Goal: Information Seeking & Learning: Learn about a topic

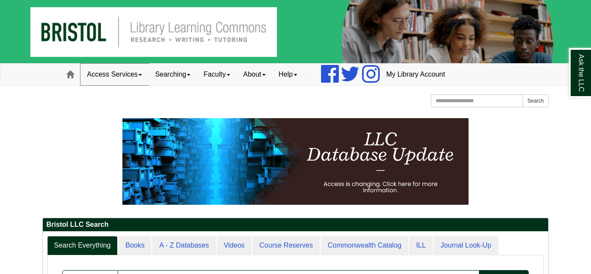
click at [139, 76] on link "Access Services" at bounding box center [114, 75] width 68 height 22
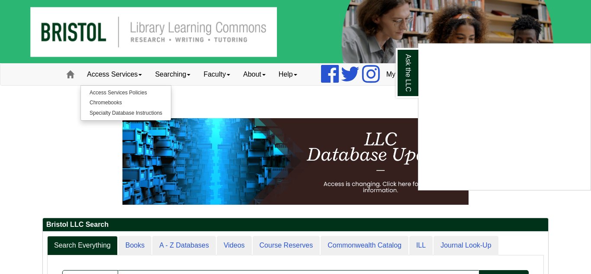
click at [102, 143] on div "Ask the LLC" at bounding box center [295, 137] width 591 height 274
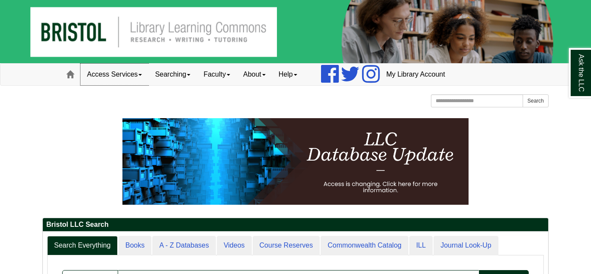
click at [138, 68] on link "Access Services" at bounding box center [114, 75] width 68 height 22
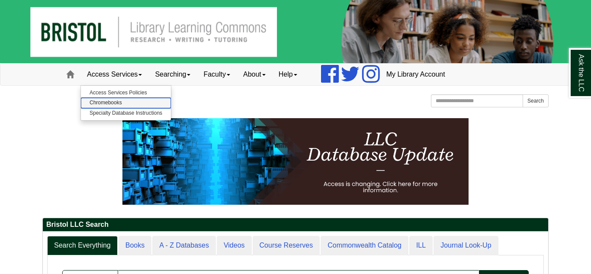
click at [123, 102] on link "Chromebooks" at bounding box center [126, 103] width 90 height 10
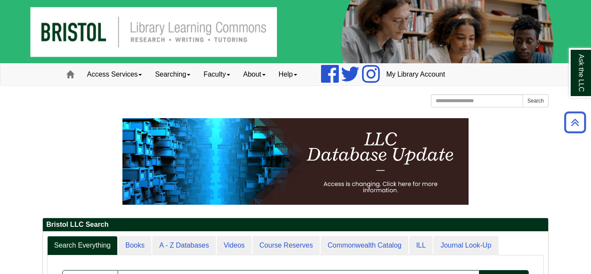
scroll to position [1, 0]
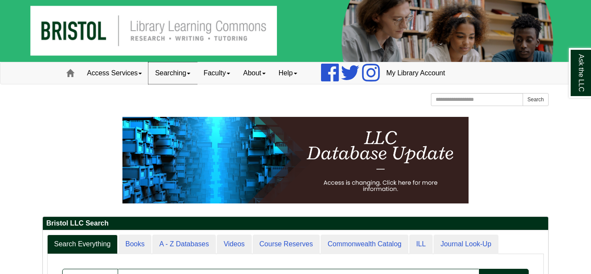
click at [183, 74] on link "Searching" at bounding box center [172, 73] width 48 height 22
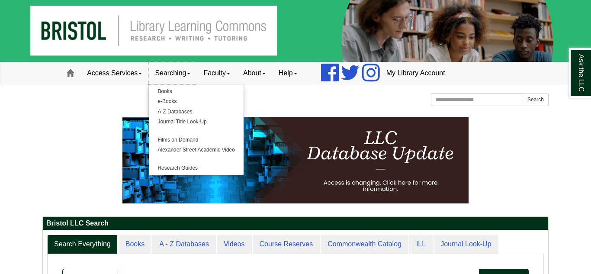
click at [183, 74] on link "Searching" at bounding box center [172, 73] width 48 height 22
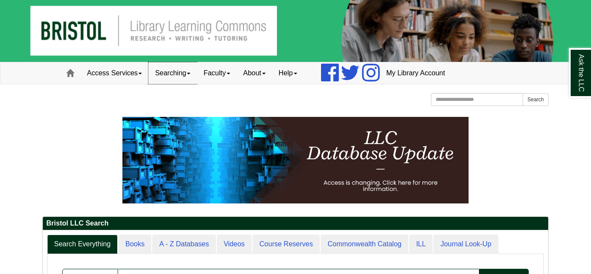
click at [180, 75] on link "Searching" at bounding box center [172, 73] width 48 height 22
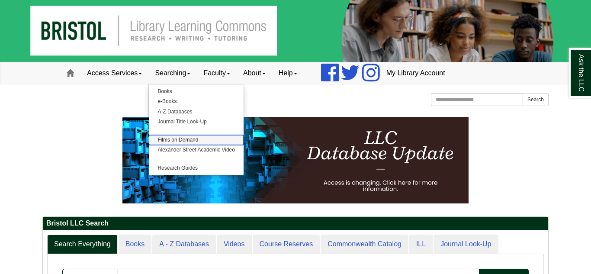
click at [166, 140] on link "Films on Demand" at bounding box center [196, 140] width 95 height 10
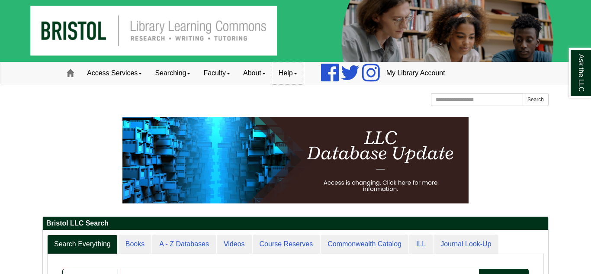
click at [289, 75] on link "Help" at bounding box center [288, 73] width 32 height 22
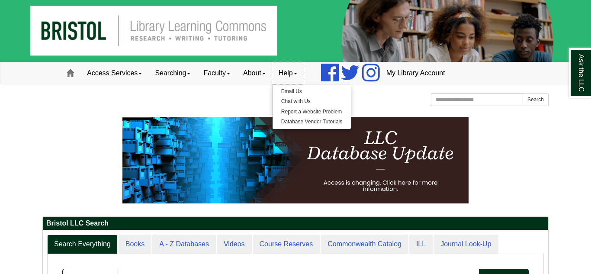
click at [289, 75] on link "Help" at bounding box center [288, 73] width 32 height 22
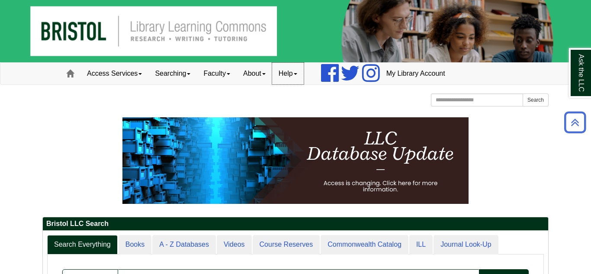
scroll to position [0, 0]
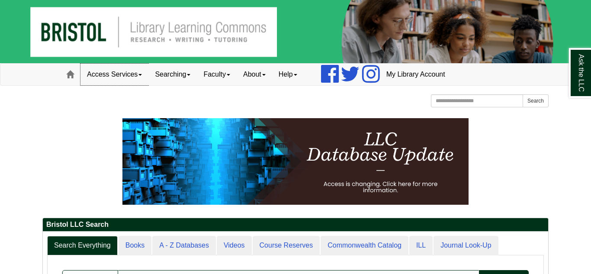
click at [125, 74] on link "Access Services" at bounding box center [114, 75] width 68 height 22
click at [131, 75] on link "Access Services" at bounding box center [114, 75] width 68 height 22
click at [165, 75] on link "Searching" at bounding box center [172, 75] width 48 height 22
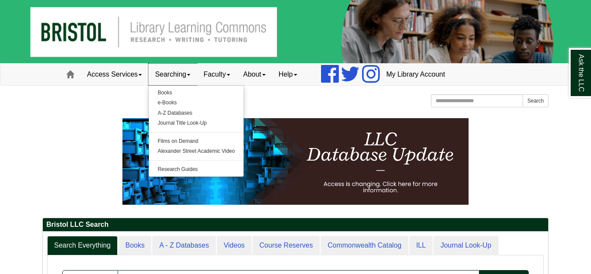
click at [165, 75] on link "Searching" at bounding box center [172, 75] width 48 height 22
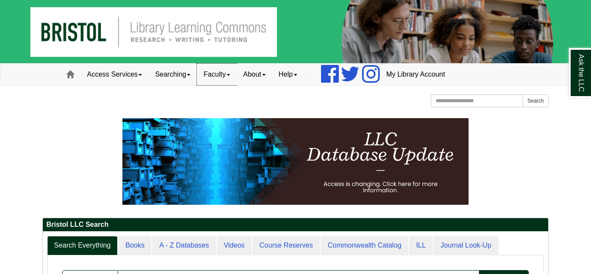
click at [216, 71] on link "Faculty" at bounding box center [217, 75] width 40 height 22
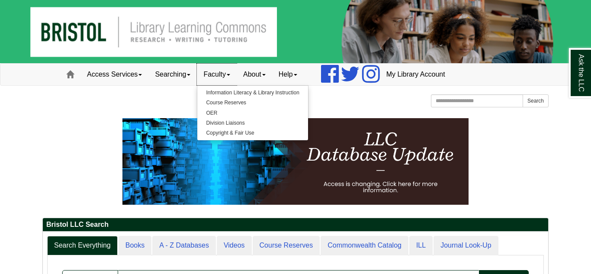
click at [216, 71] on link "Faculty" at bounding box center [217, 75] width 40 height 22
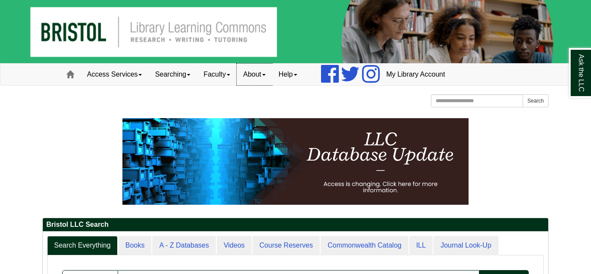
click at [253, 70] on link "About" at bounding box center [253, 75] width 35 height 22
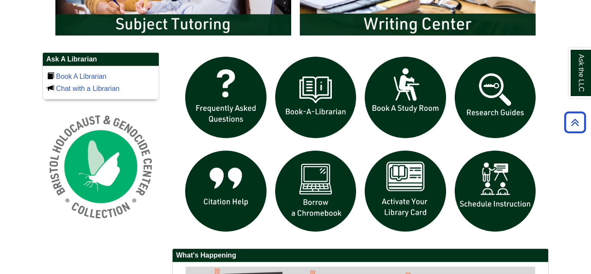
scroll to position [557, 0]
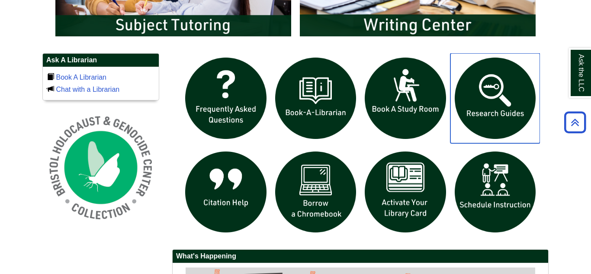
click at [506, 96] on img "slideshow" at bounding box center [495, 98] width 90 height 90
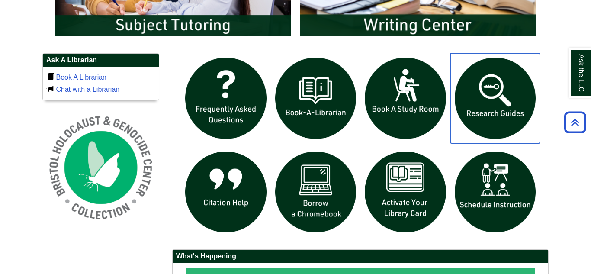
click at [495, 123] on img "slideshow" at bounding box center [495, 98] width 90 height 90
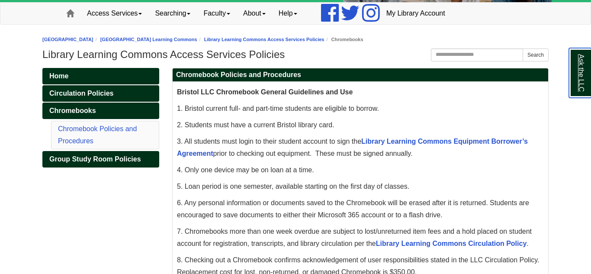
scroll to position [63, 0]
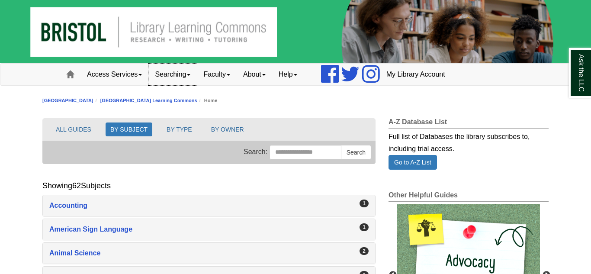
click at [173, 75] on link "Searching" at bounding box center [172, 75] width 48 height 22
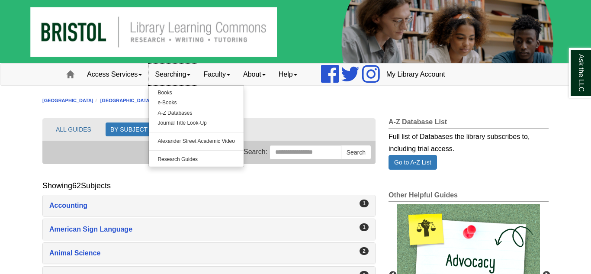
click at [173, 75] on link "Searching" at bounding box center [172, 75] width 48 height 22
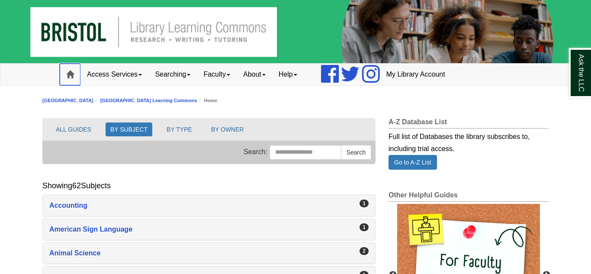
click at [73, 71] on span at bounding box center [70, 74] width 8 height 8
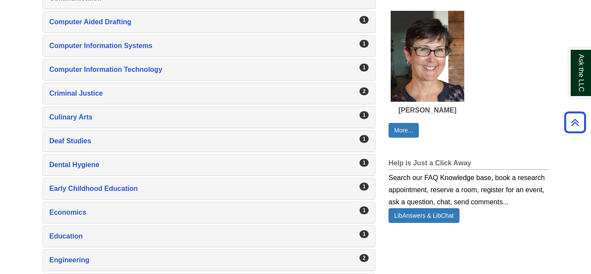
scroll to position [516, 0]
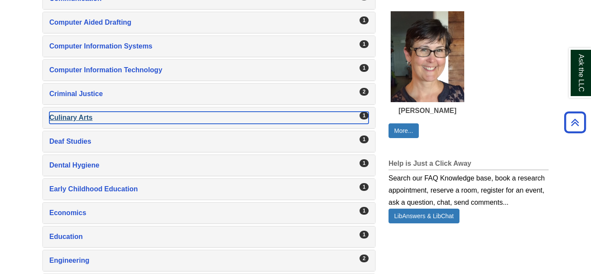
click at [366, 117] on div "1" at bounding box center [363, 116] width 9 height 8
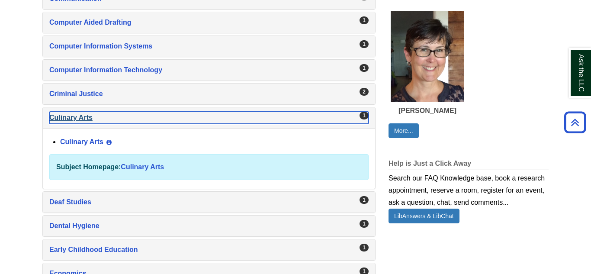
click at [366, 117] on div "1" at bounding box center [363, 116] width 9 height 8
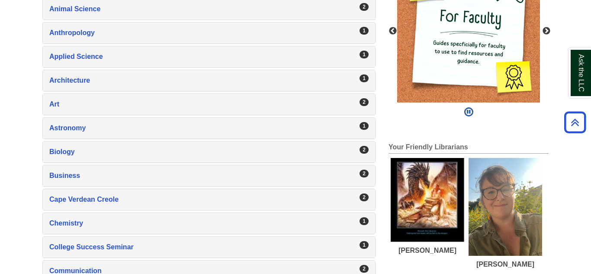
scroll to position [244, 0]
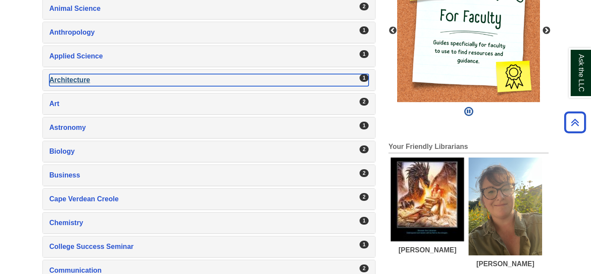
click at [293, 83] on div "Architecture , 1 guides" at bounding box center [208, 80] width 319 height 12
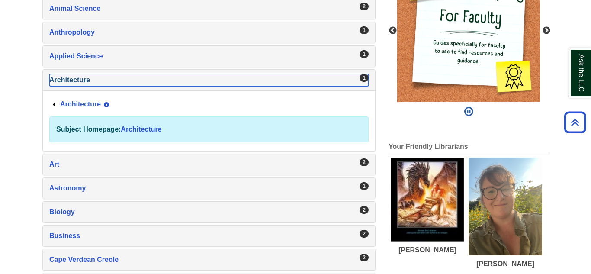
click at [293, 83] on div "Architecture , 1 guides" at bounding box center [208, 80] width 319 height 12
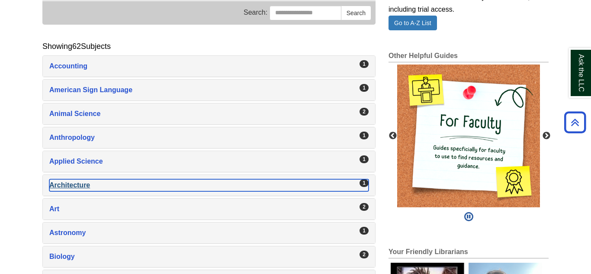
scroll to position [144, 0]
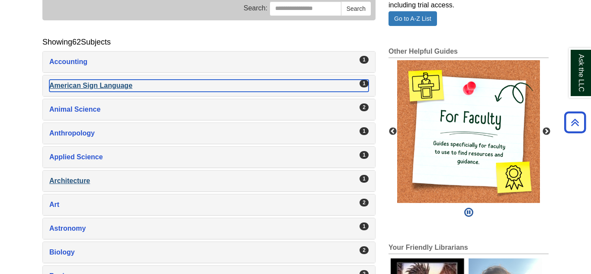
click at [293, 83] on div "American Sign Language , 1 guides" at bounding box center [208, 86] width 319 height 12
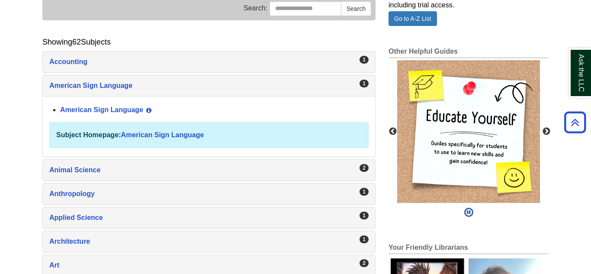
click at [311, 77] on div "1 American Sign Language , 1 guides" at bounding box center [209, 85] width 332 height 21
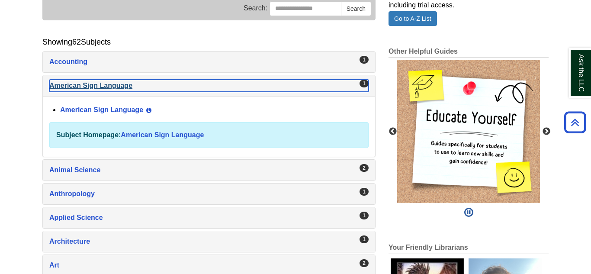
click at [309, 82] on div "American Sign Language , 1 guides" at bounding box center [208, 86] width 319 height 12
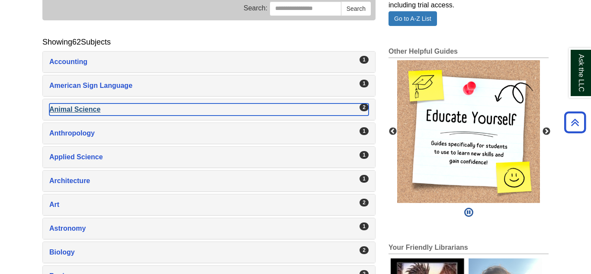
click at [289, 113] on div "Animal Science , 2 guides" at bounding box center [208, 109] width 319 height 12
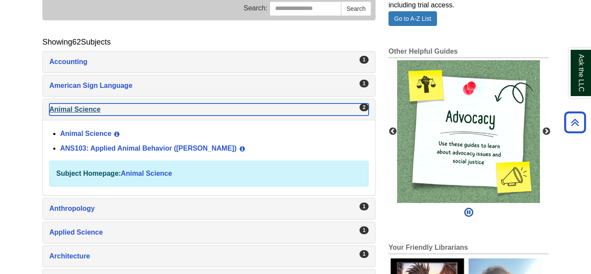
click at [289, 113] on div "Animal Science , 2 guides" at bounding box center [208, 109] width 319 height 12
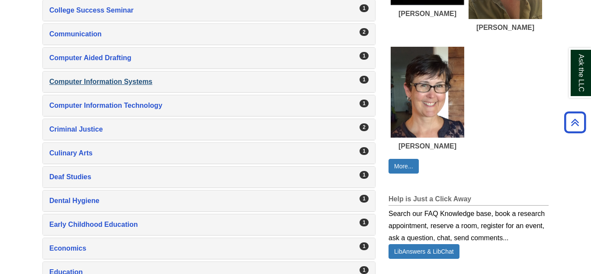
scroll to position [480, 0]
